Goal: Transaction & Acquisition: Purchase product/service

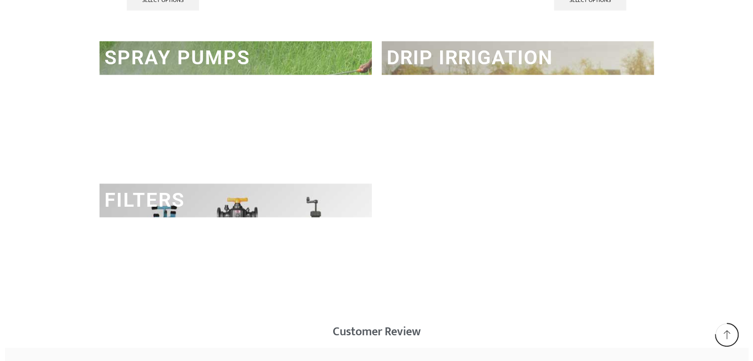
scroll to position [1473, 0]
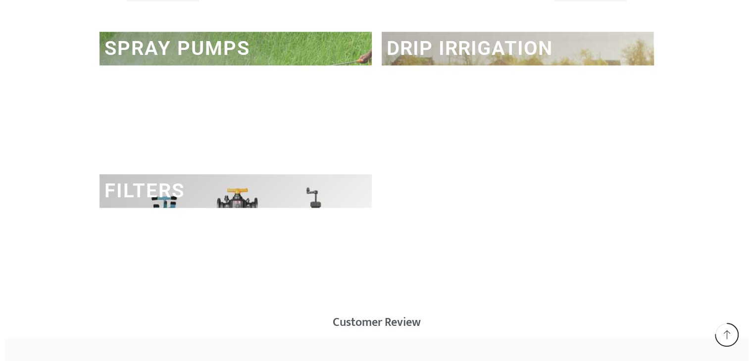
click at [456, 48] on link "DRIP IRRIGATION" at bounding box center [470, 48] width 166 height 23
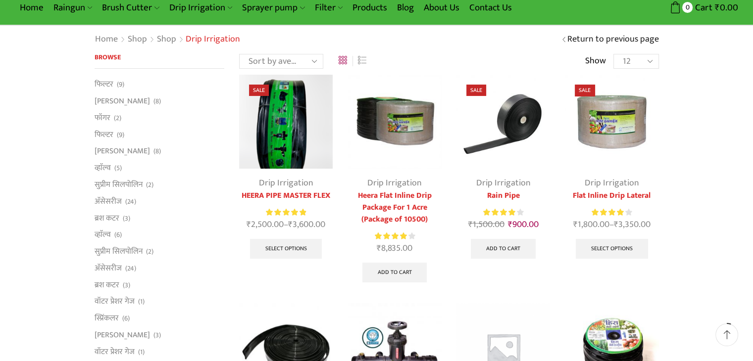
scroll to position [46, 0]
click at [609, 144] on img at bounding box center [612, 122] width 94 height 94
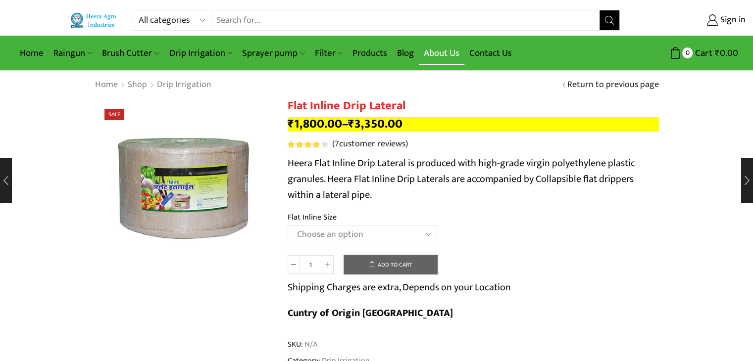
drag, startPoint x: 386, startPoint y: 270, endPoint x: 460, endPoint y: 62, distance: 220.0
click at [386, 270] on button "Add to cart" at bounding box center [391, 265] width 94 height 20
click at [428, 237] on select "Choose an option 12 MM 0.25 Thickness (30 CM) 12 MM 0.25 Thickness (40 CM) 12 M…" at bounding box center [363, 234] width 150 height 18
click at [288, 225] on select "Choose an option 12 MM 0.25 Thickness (30 CM) 12 MM 0.25 Thickness (40 CM) 12 M…" at bounding box center [363, 234] width 150 height 18
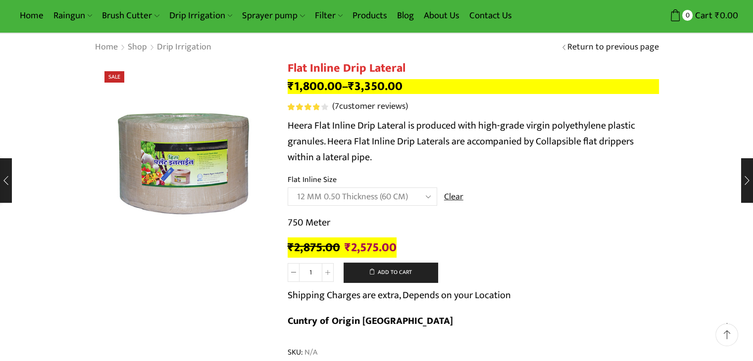
scroll to position [45, 0]
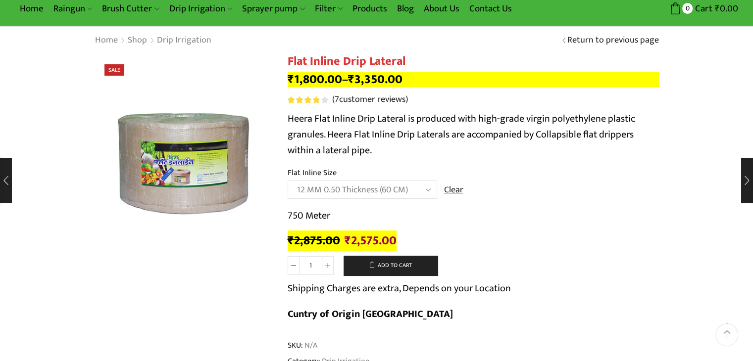
click at [426, 187] on select "Choose an option 12 MM 0.25 Thickness (30 CM) 12 MM 0.25 Thickness (40 CM) 12 M…" at bounding box center [363, 190] width 150 height 18
click at [288, 181] on select "Choose an option 12 MM 0.25 Thickness (30 CM) 12 MM 0.25 Thickness (40 CM) 12 M…" at bounding box center [363, 190] width 150 height 18
click at [426, 188] on select "Choose an option 12 MM 0.25 Thickness (30 CM) 12 MM 0.25 Thickness (40 CM) 12 M…" at bounding box center [363, 190] width 150 height 18
click at [288, 181] on select "Choose an option 12 MM 0.25 Thickness (30 CM) 12 MM 0.25 Thickness (40 CM) 12 M…" at bounding box center [363, 190] width 150 height 18
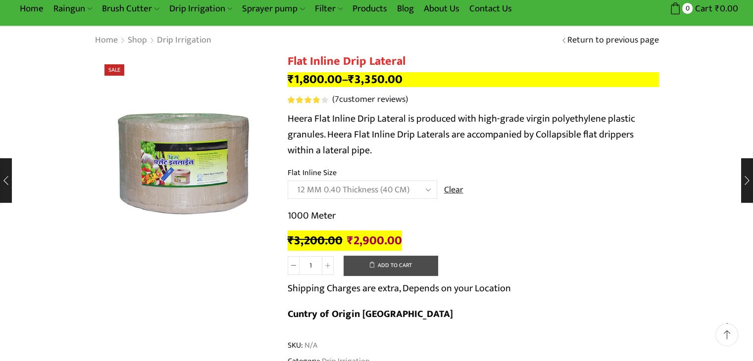
click at [402, 270] on button "Add to cart" at bounding box center [391, 266] width 94 height 20
click at [414, 271] on button "Add to cart" at bounding box center [391, 266] width 94 height 20
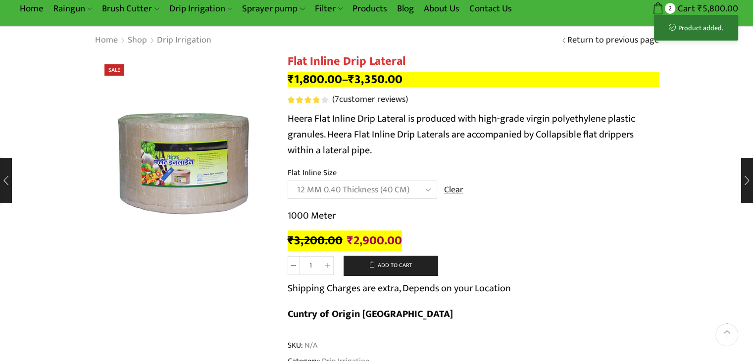
click at [425, 194] on select "Choose an option 12 MM 0.25 Thickness (30 CM) 12 MM 0.25 Thickness (40 CM) 12 M…" at bounding box center [363, 190] width 150 height 18
click at [288, 181] on select "Choose an option 12 MM 0.25 Thickness (30 CM) 12 MM 0.25 Thickness (40 CM) 12 M…" at bounding box center [363, 190] width 150 height 18
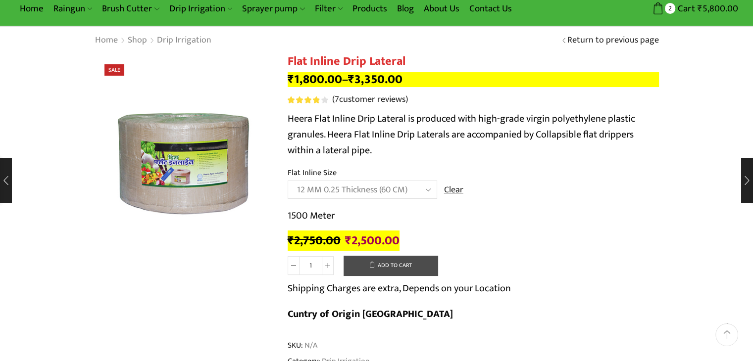
click at [412, 265] on button "Add to cart" at bounding box center [391, 266] width 94 height 20
click at [426, 191] on select "Choose an option 12 MM 0.25 Thickness (30 CM) 12 MM 0.25 Thickness (40 CM) 12 M…" at bounding box center [363, 190] width 150 height 18
select select "12 MM 0.25 Thickness (30 CM)"
click at [288, 181] on select "Choose an option 12 MM 0.25 Thickness (30 CM) 12 MM 0.25 Thickness (40 CM) 12 M…" at bounding box center [363, 190] width 150 height 18
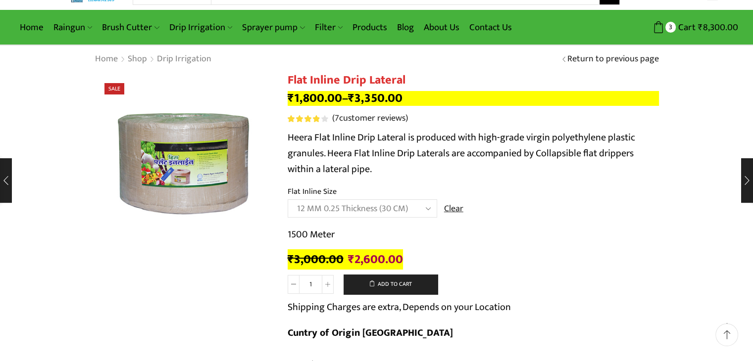
scroll to position [0, 0]
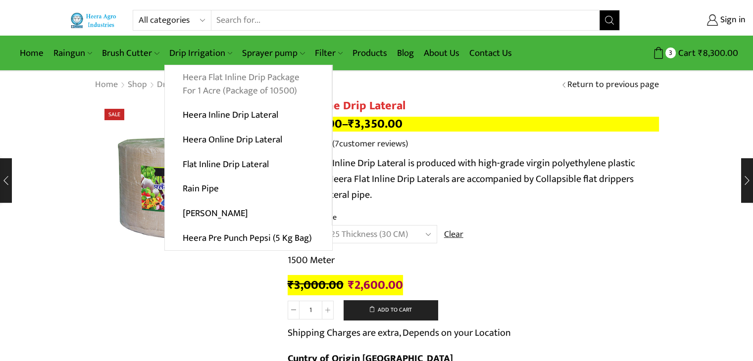
click at [240, 86] on link "Heera Flat Inline Drip Package For 1 Acre (Package of 10500)" at bounding box center [248, 84] width 167 height 38
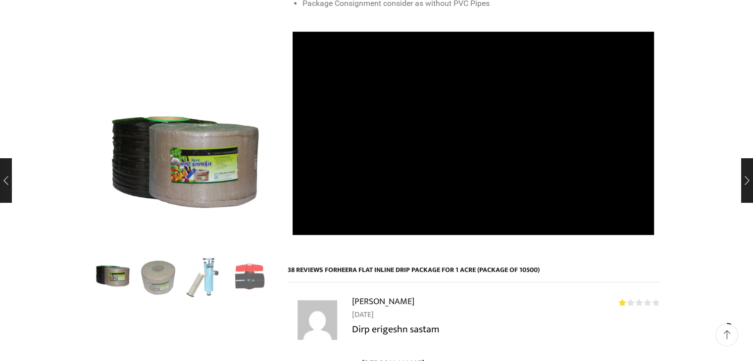
scroll to position [580, 0]
